Goal: Use online tool/utility

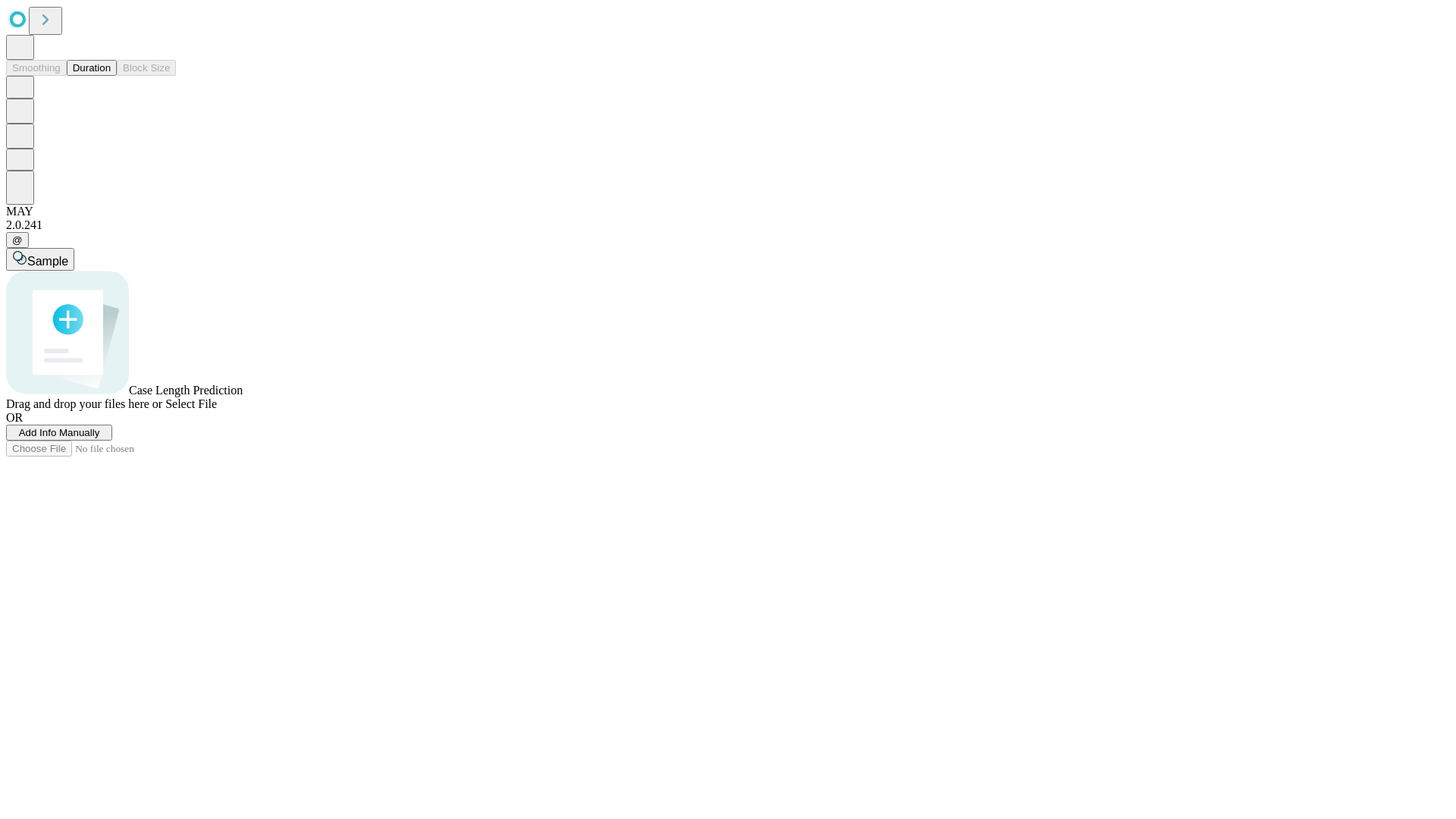
click at [111, 76] on button "Duration" at bounding box center [92, 67] width 50 height 16
click at [68, 255] on span "Sample" at bounding box center [48, 261] width 41 height 13
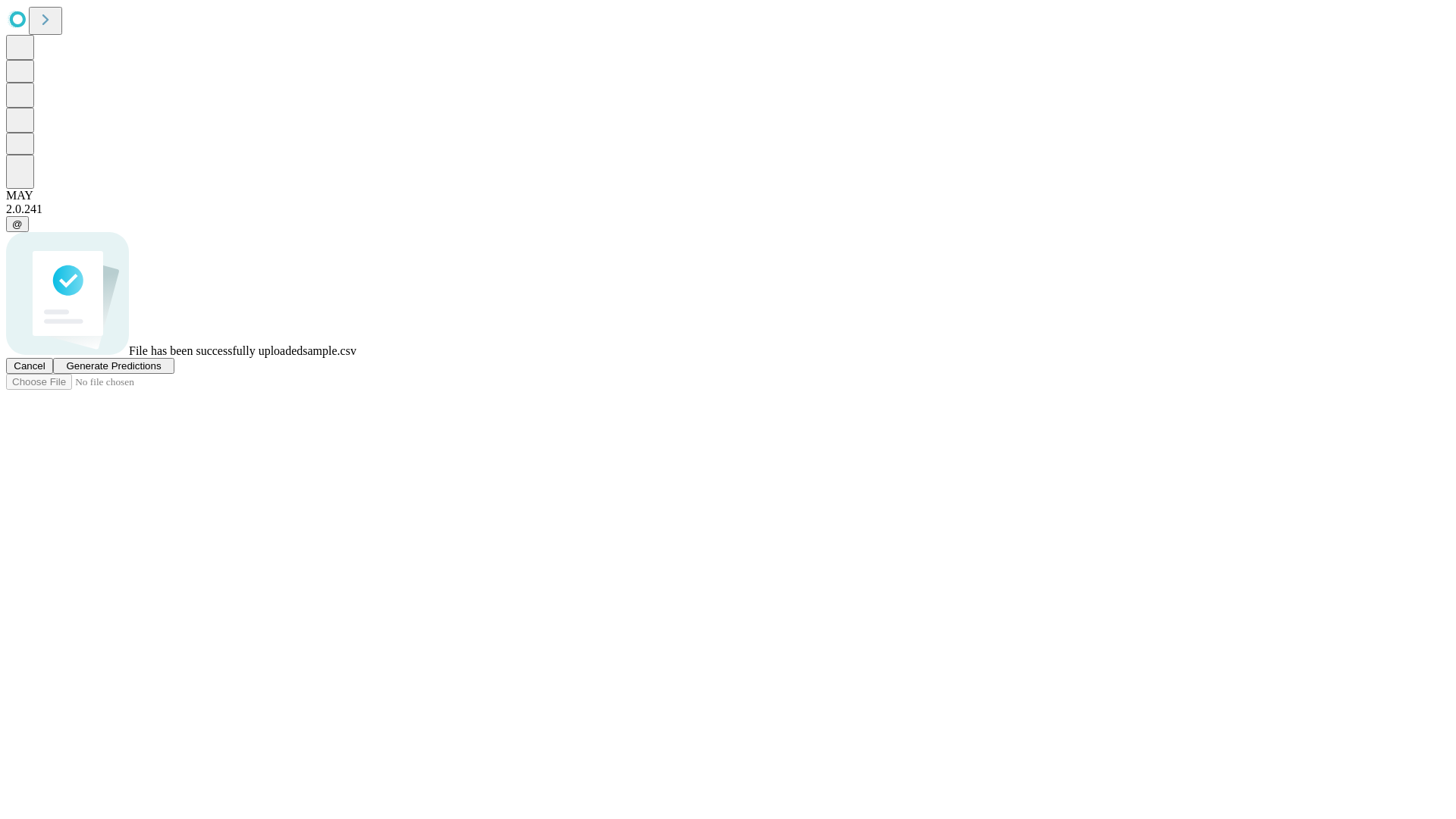
click at [161, 372] on span "Generate Predictions" at bounding box center [113, 366] width 95 height 12
